Goal: Navigation & Orientation: Find specific page/section

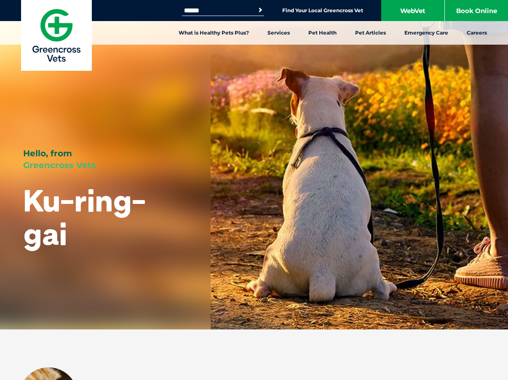
click at [98, 145] on div "Hello, from Greencross Vets Ku-ring-gai" at bounding box center [105, 143] width 211 height 286
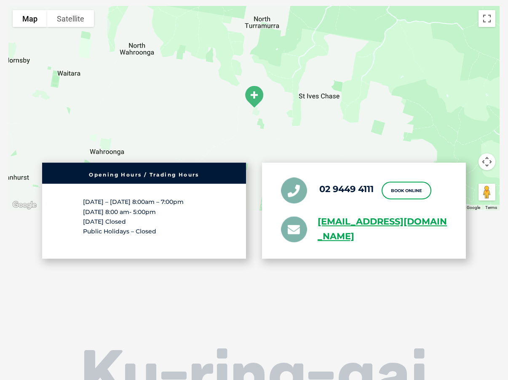
scroll to position [1652, 0]
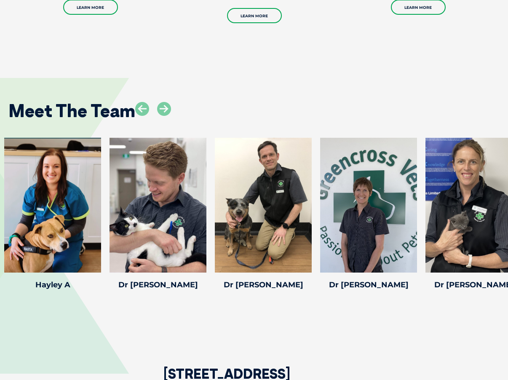
scroll to position [1265, 0]
